Goal: Obtain resource: Download file/media

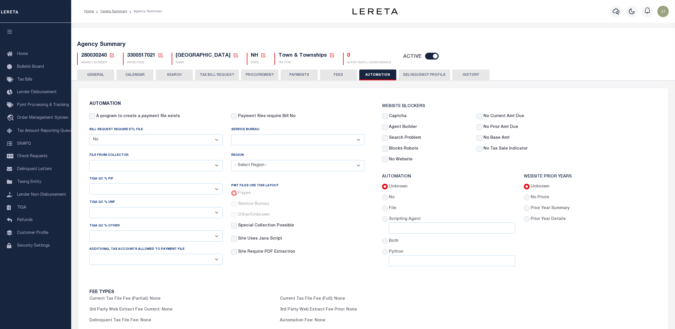
select select "false"
select select
click at [111, 56] on icon at bounding box center [111, 55] width 5 height 5
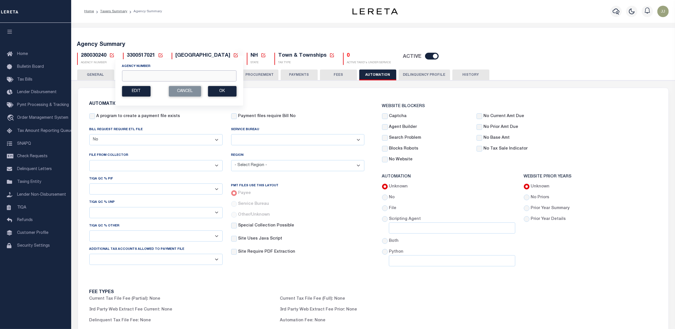
click at [176, 76] on input "Agency Number" at bounding box center [179, 75] width 114 height 11
paste input "110070000"
type input "110070000"
click at [217, 91] on button "Ok" at bounding box center [222, 91] width 28 height 11
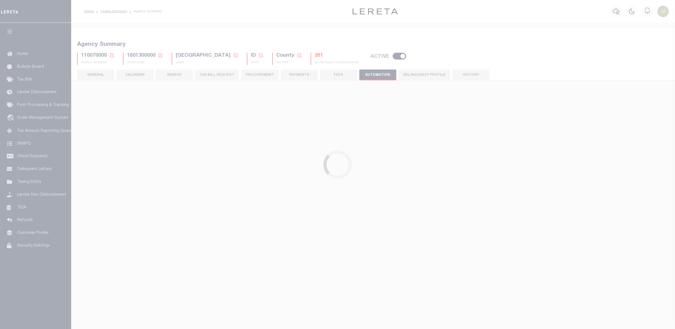
select select "false"
select select "MTN"
select select
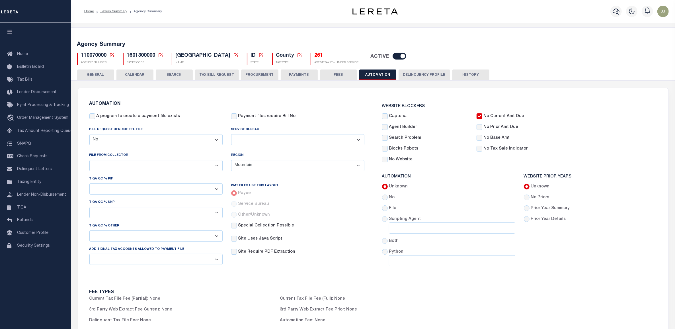
click at [314, 55] on h5 "261" at bounding box center [336, 56] width 44 height 6
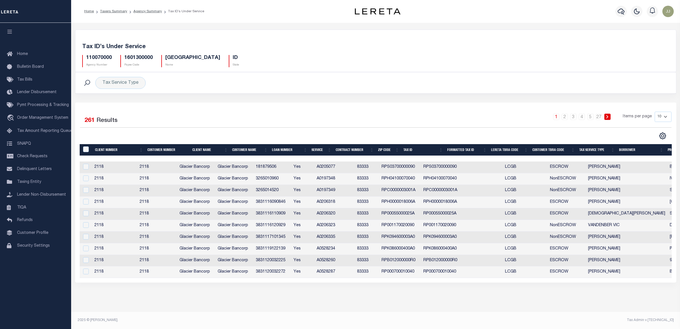
click at [659, 116] on select "10 25 50 100" at bounding box center [663, 117] width 17 height 10
select select "100"
click at [655, 112] on select "10 25 50 100" at bounding box center [663, 117] width 17 height 10
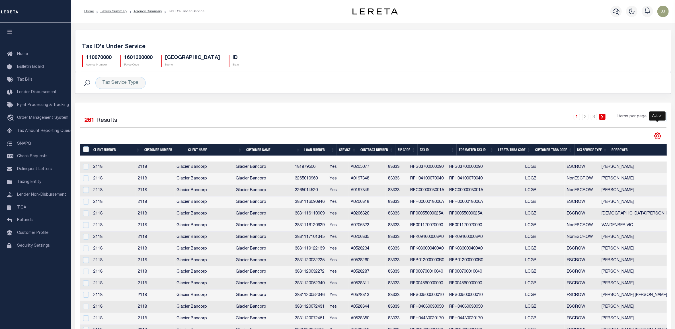
click at [658, 134] on icon "" at bounding box center [657, 136] width 6 height 6
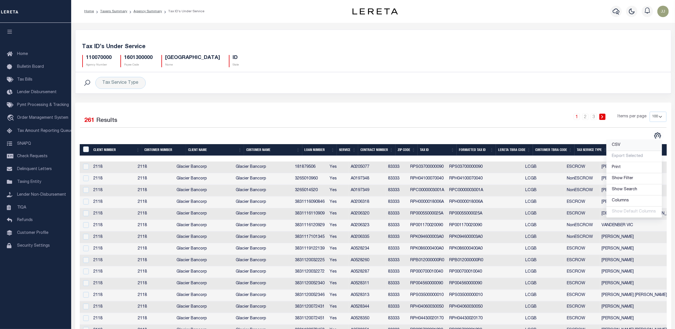
click at [633, 145] on link "CSV" at bounding box center [633, 145] width 55 height 11
